Goal: Information Seeking & Learning: Learn about a topic

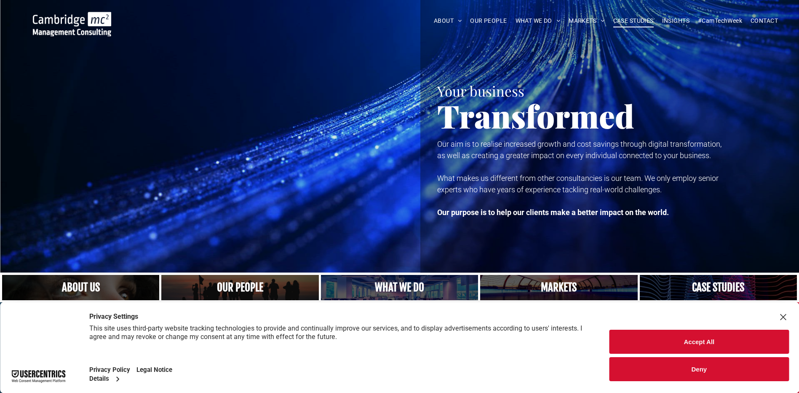
click at [643, 23] on span "CASE STUDIES" at bounding box center [633, 20] width 40 height 13
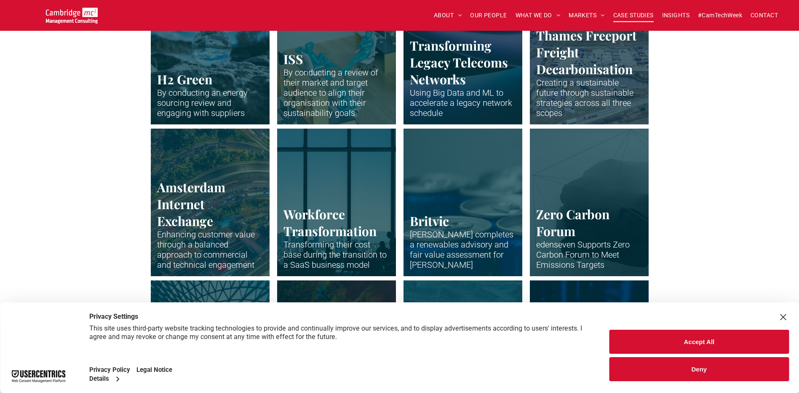
scroll to position [1509, 0]
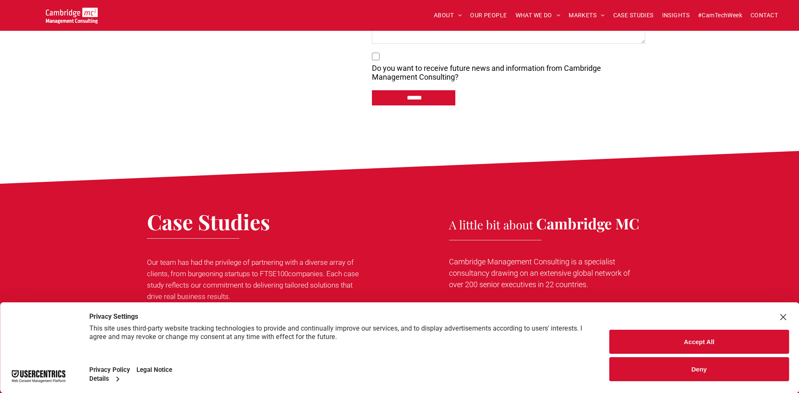
scroll to position [2148, 0]
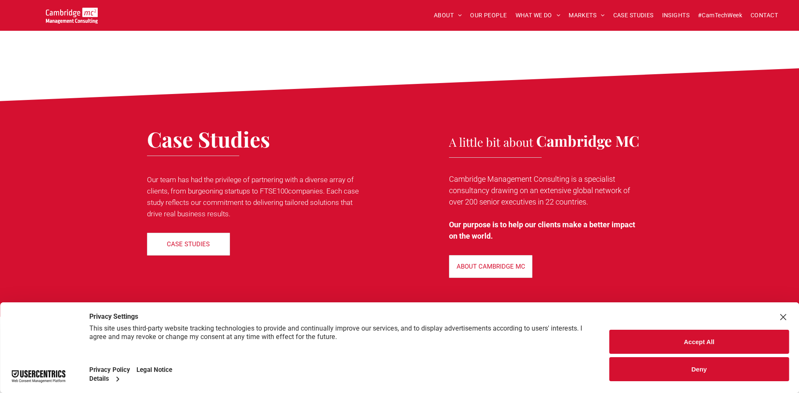
click at [400, 176] on div "Case Studies Our team has had the privilege of partnering with a diverse array …" at bounding box center [294, 202] width 295 height 159
click at [550, 190] on p "Cambridge Management Consulting is a specialist consultancy drawing on an exten…" at bounding box center [544, 190] width 191 height 34
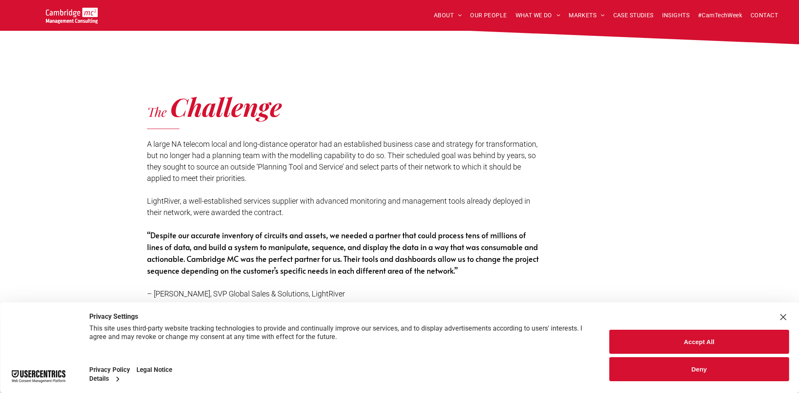
scroll to position [1011, 0]
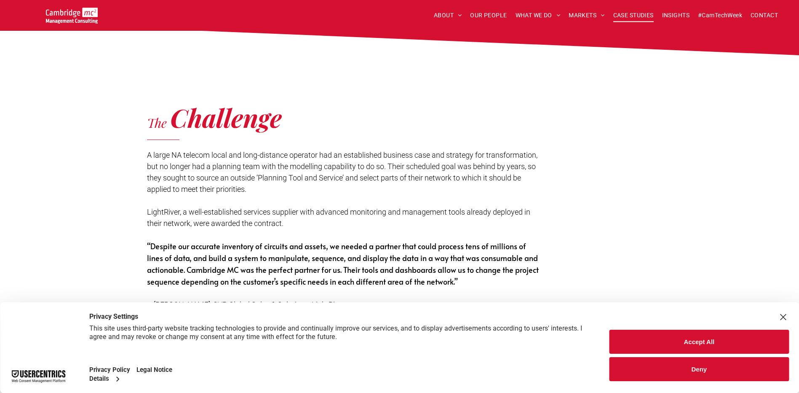
click at [628, 16] on span "CASE STUDIES" at bounding box center [633, 15] width 40 height 13
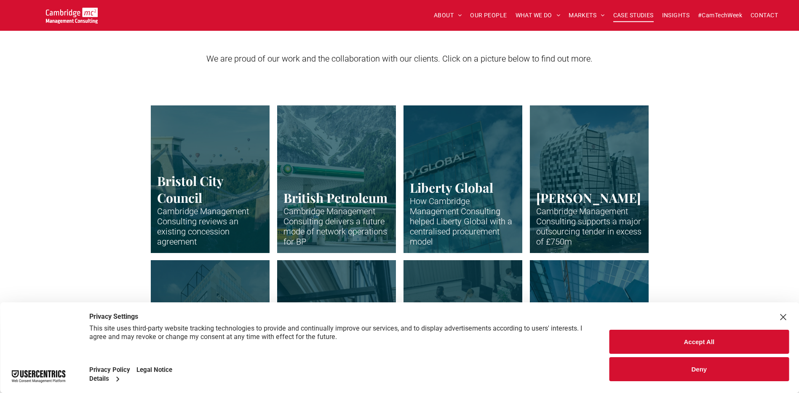
scroll to position [295, 0]
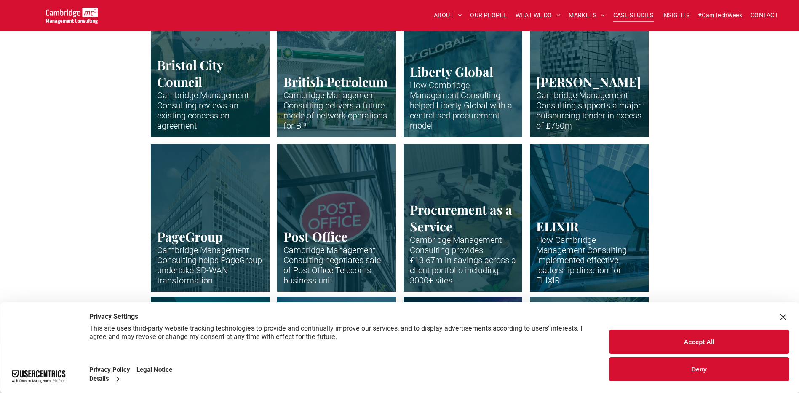
click at [782, 313] on div "Close Layer" at bounding box center [783, 317] width 12 height 12
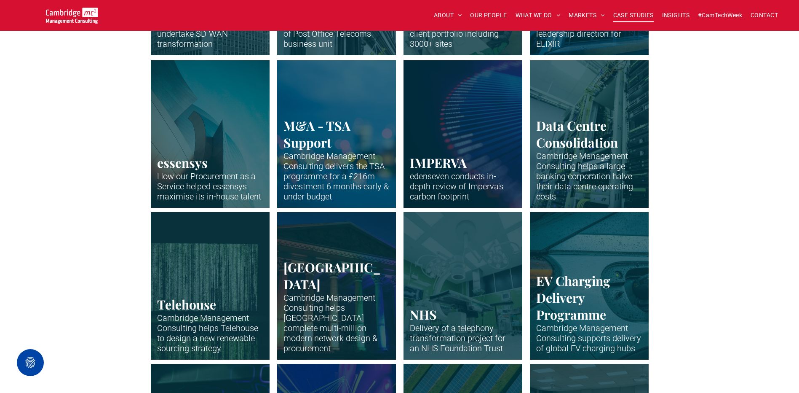
scroll to position [986, 0]
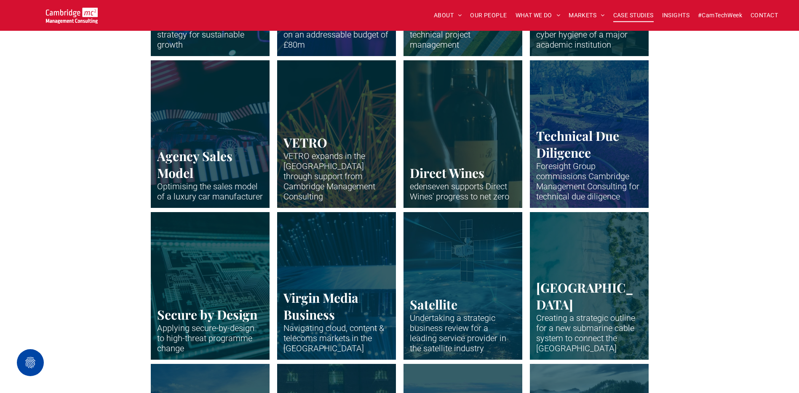
click at [382, 297] on link "Neon blue fibre wires." at bounding box center [336, 285] width 126 height 156
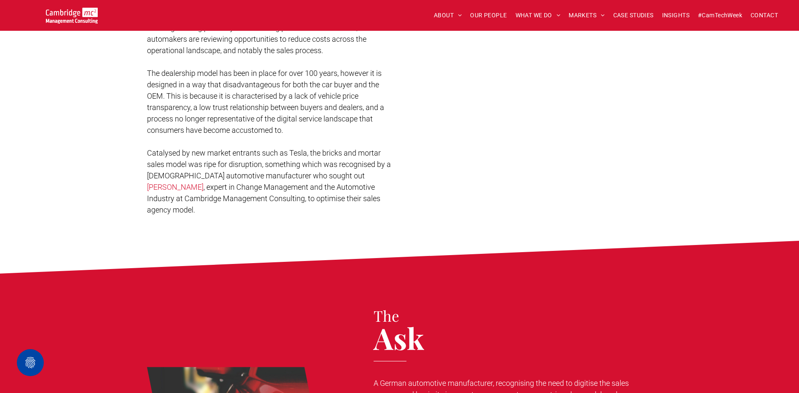
scroll to position [295, 0]
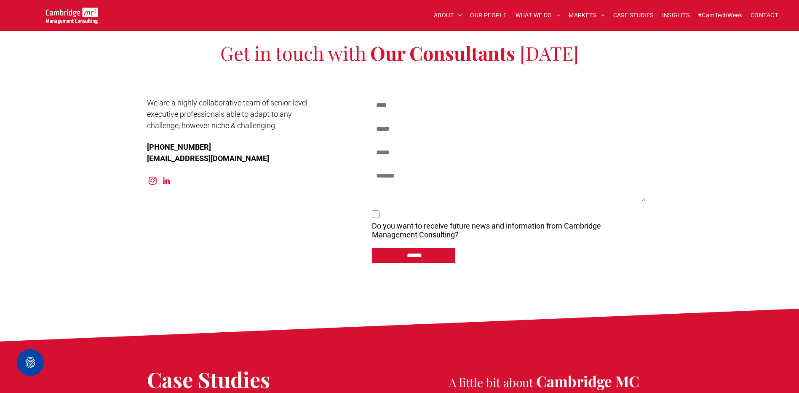
scroll to position [2696, 0]
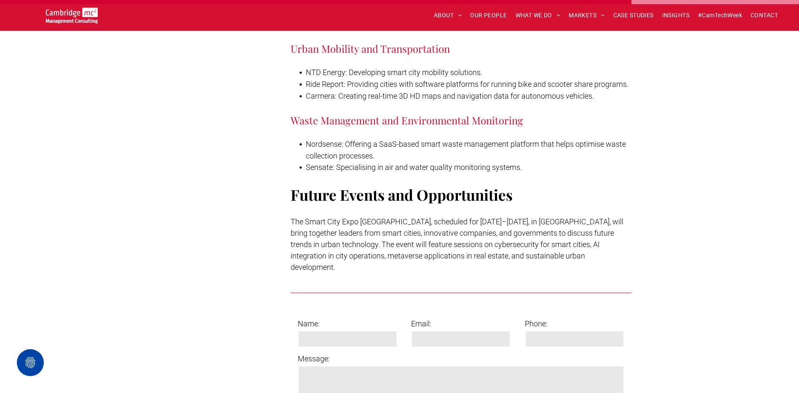
scroll to position [4570, 0]
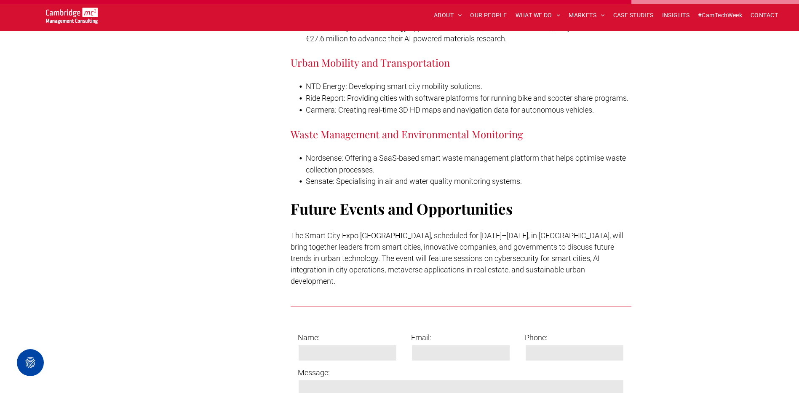
drag, startPoint x: 805, startPoint y: 234, endPoint x: 514, endPoint y: 222, distance: 290.9
drag, startPoint x: 514, startPoint y: 222, endPoint x: 491, endPoint y: 255, distance: 40.2
click at [491, 255] on span "The Smart City Expo [GEOGRAPHIC_DATA], scheduled for [DATE]–[DATE], in [GEOGRAP…" at bounding box center [457, 258] width 333 height 54
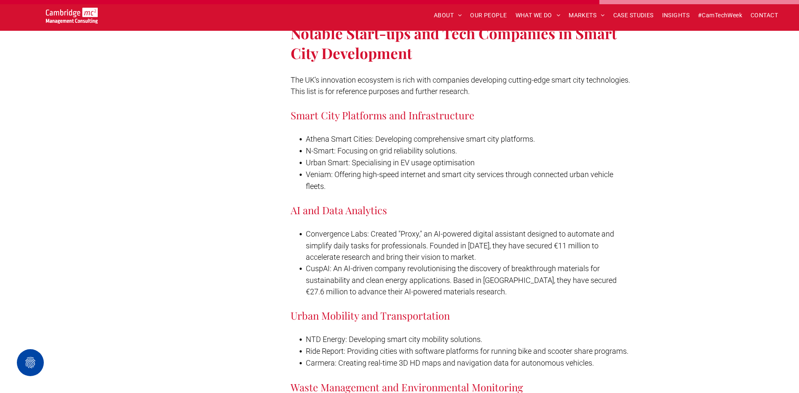
click at [484, 254] on li "Convergence Labs: Created "Proxy," an AI-powered digital assistant designed to …" at bounding box center [469, 245] width 326 height 35
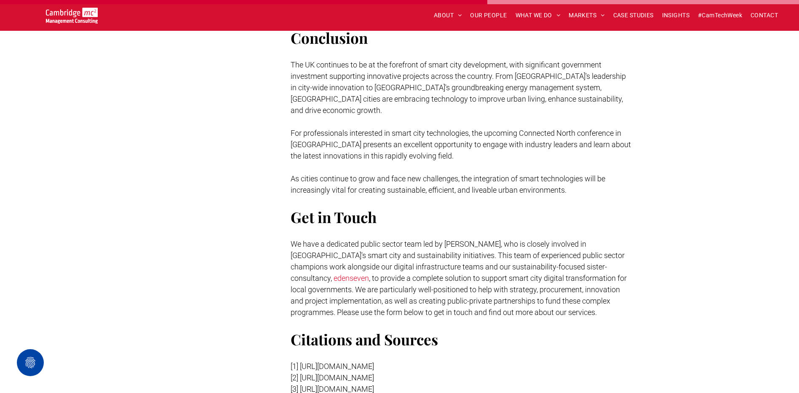
scroll to position [3769, 0]
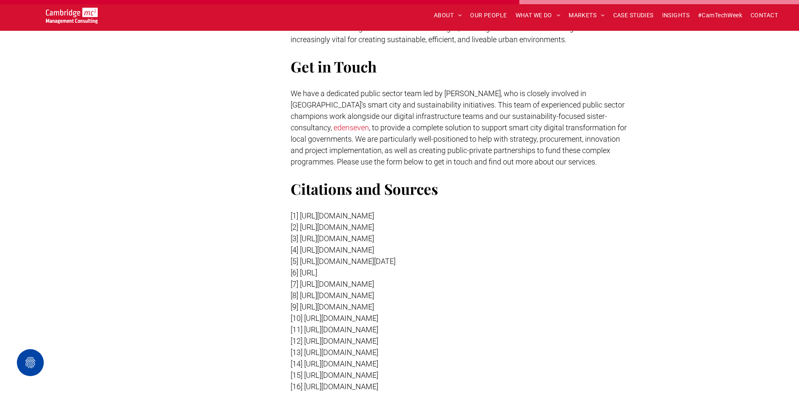
drag, startPoint x: 576, startPoint y: 139, endPoint x: 368, endPoint y: 138, distance: 208.5
click at [368, 210] on p "[1] [URL][DOMAIN_NAME]" at bounding box center [461, 215] width 341 height 11
drag, startPoint x: 368, startPoint y: 138, endPoint x: 510, endPoint y: 204, distance: 156.4
click at [374, 279] on span "[7] [URL][DOMAIN_NAME]" at bounding box center [332, 283] width 83 height 9
click at [620, 267] on p "[6] [URL]" at bounding box center [461, 272] width 341 height 11
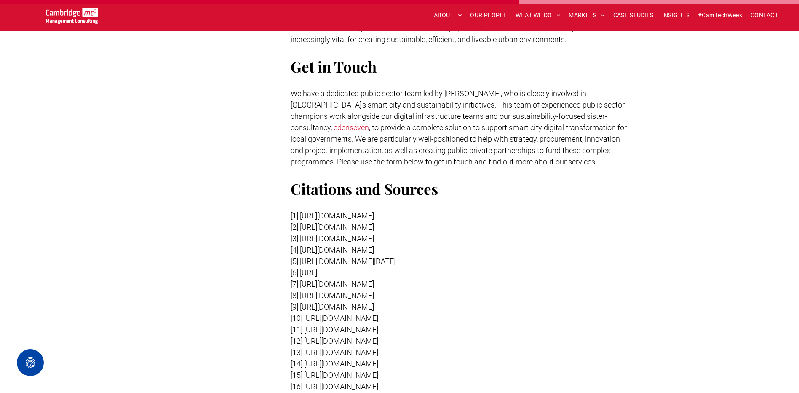
drag, startPoint x: 377, startPoint y: 344, endPoint x: 305, endPoint y: 335, distance: 72.6
click at [305, 358] on p "[14] [URL][DOMAIN_NAME]" at bounding box center [461, 363] width 341 height 11
copy span "[URL][DOMAIN_NAME]"
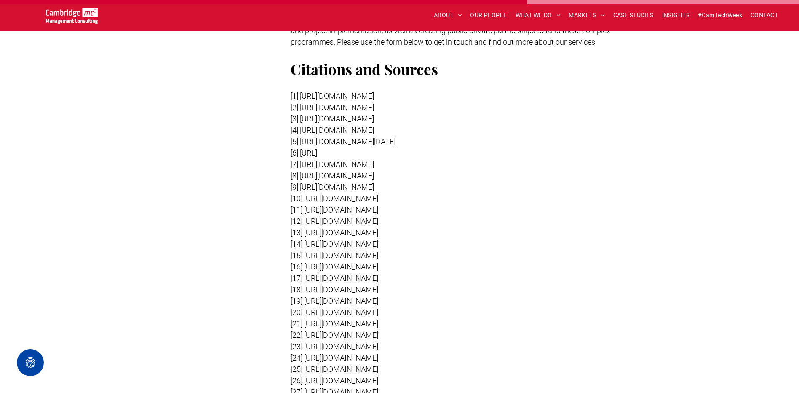
scroll to position [3896, 0]
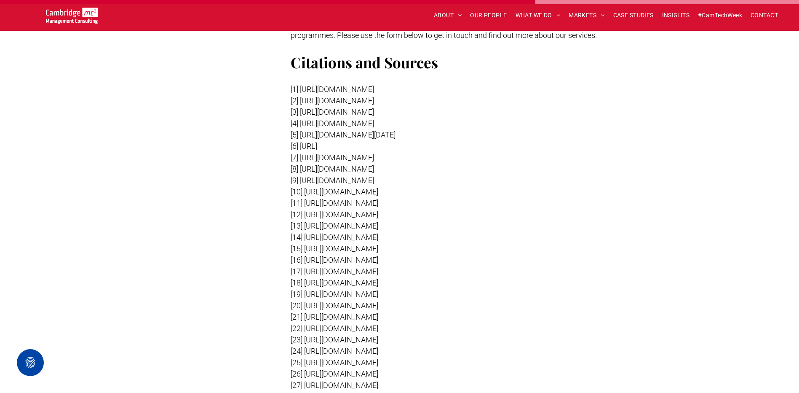
click at [456, 243] on p "[15] [URL][DOMAIN_NAME]" at bounding box center [461, 248] width 341 height 11
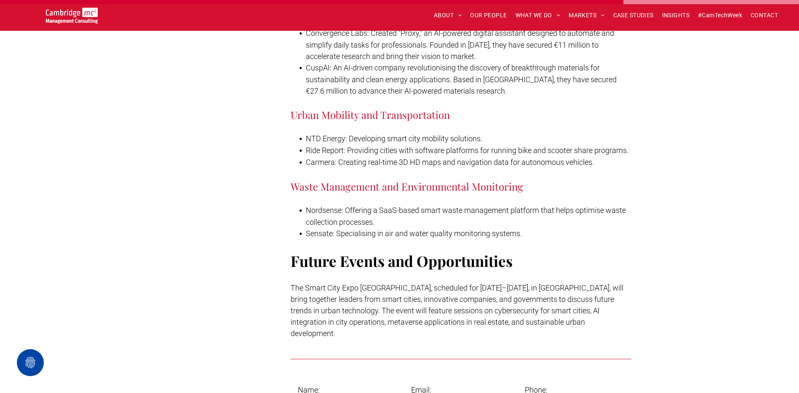
scroll to position [4518, 0]
